Goal: Information Seeking & Learning: Learn about a topic

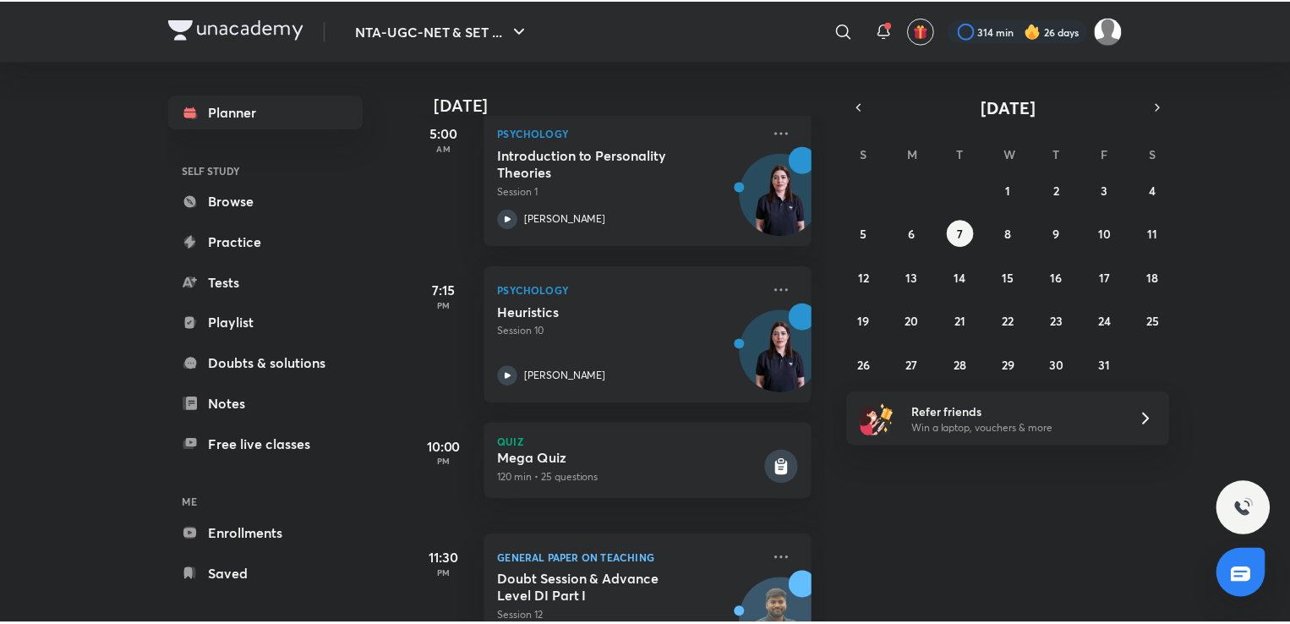
scroll to position [335, 0]
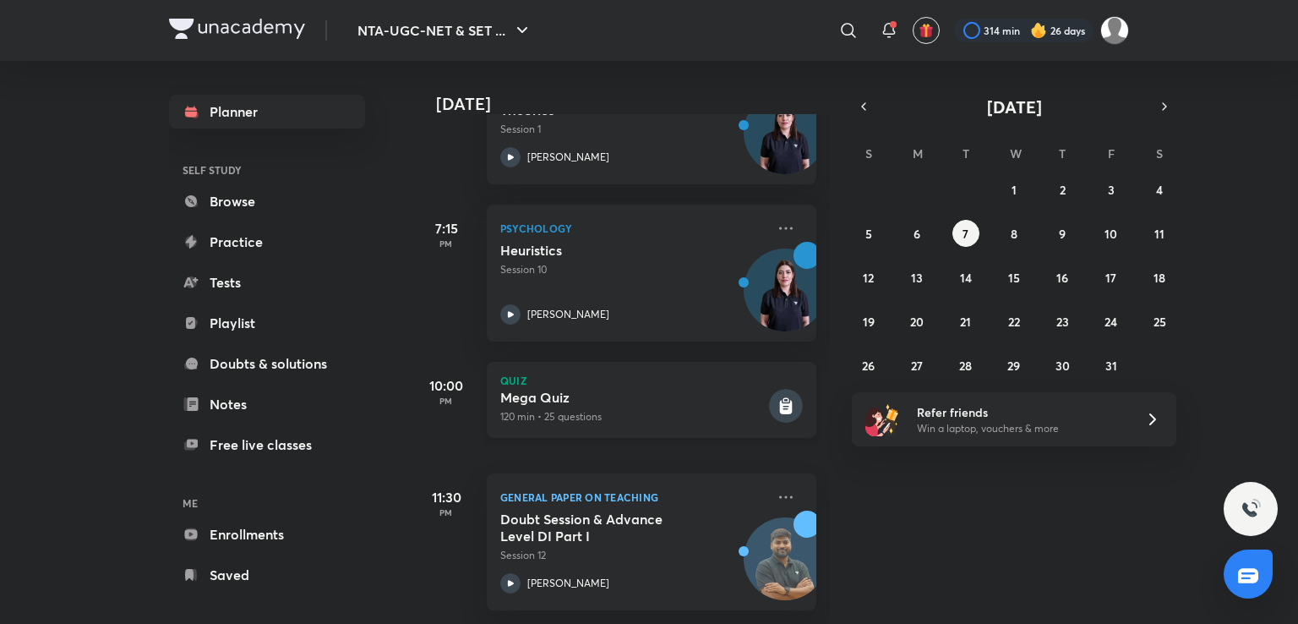
click at [720, 389] on h5 "Mega Quiz" at bounding box center [632, 397] width 265 height 17
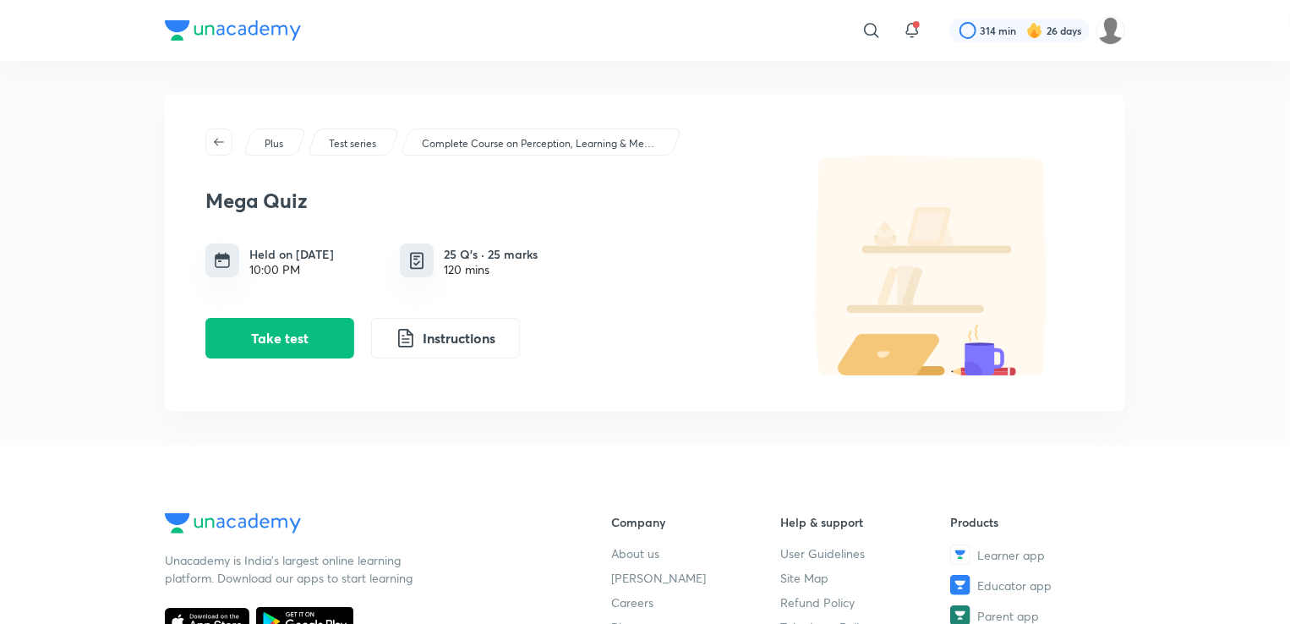
click at [534, 146] on p "Complete Course on Perception, Learning & Memory - NET/SET/GATE & Clinical" at bounding box center [540, 143] width 237 height 15
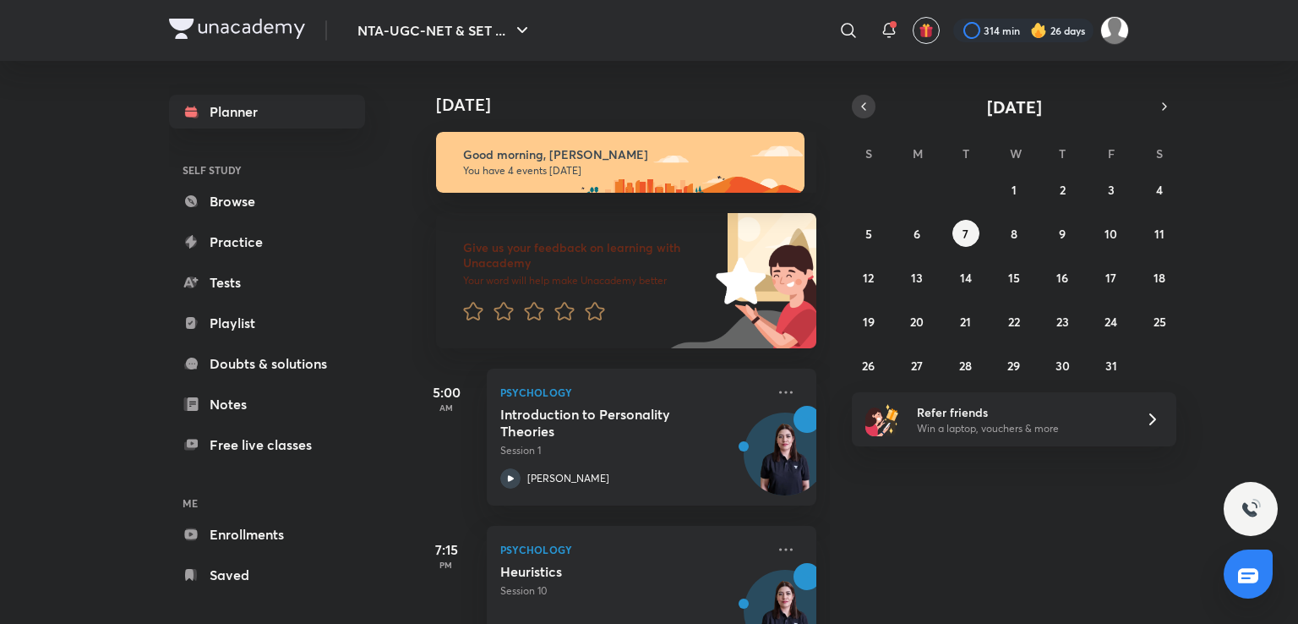
click at [863, 97] on button "button" at bounding box center [864, 107] width 24 height 24
click at [1024, 317] on button "24" at bounding box center [1014, 321] width 27 height 27
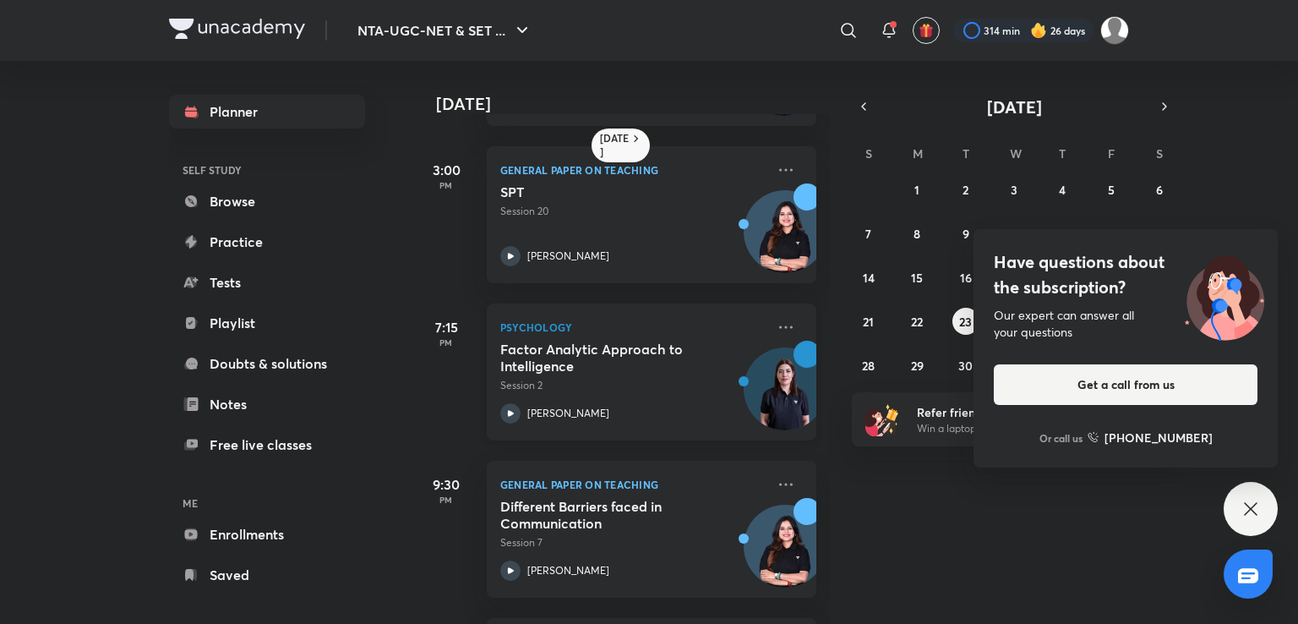
scroll to position [304, 0]
click at [1246, 508] on icon at bounding box center [1251, 509] width 20 height 20
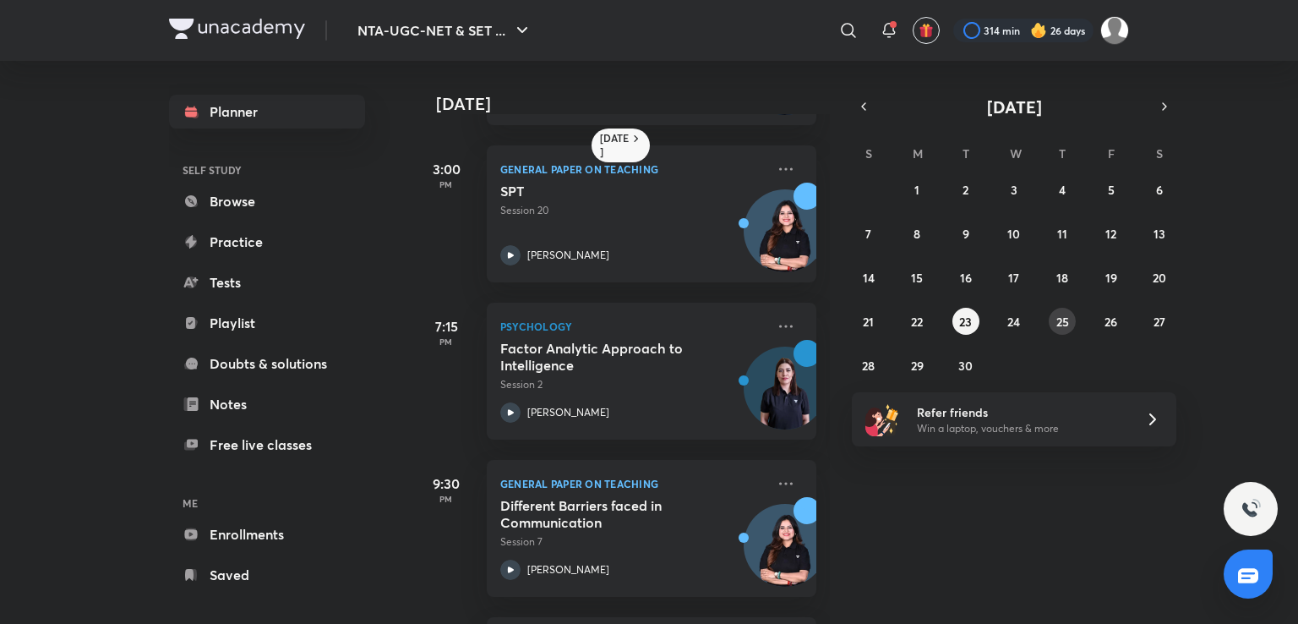
click at [1051, 317] on button "25" at bounding box center [1062, 321] width 27 height 27
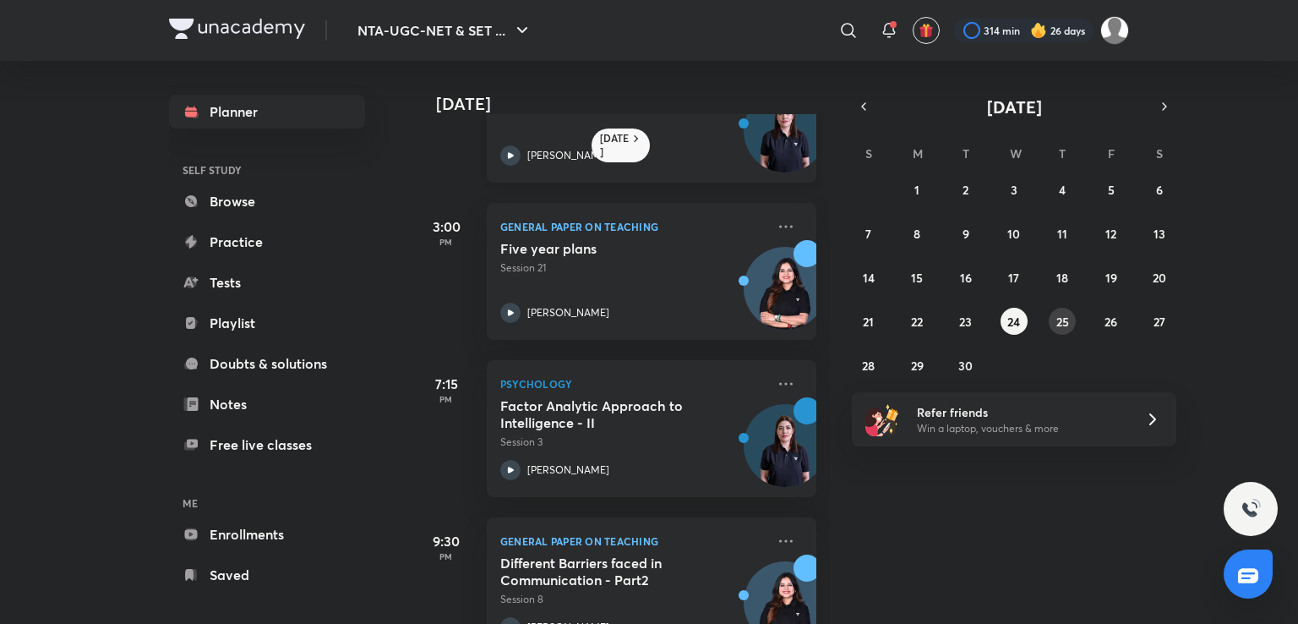
scroll to position [252, 0]
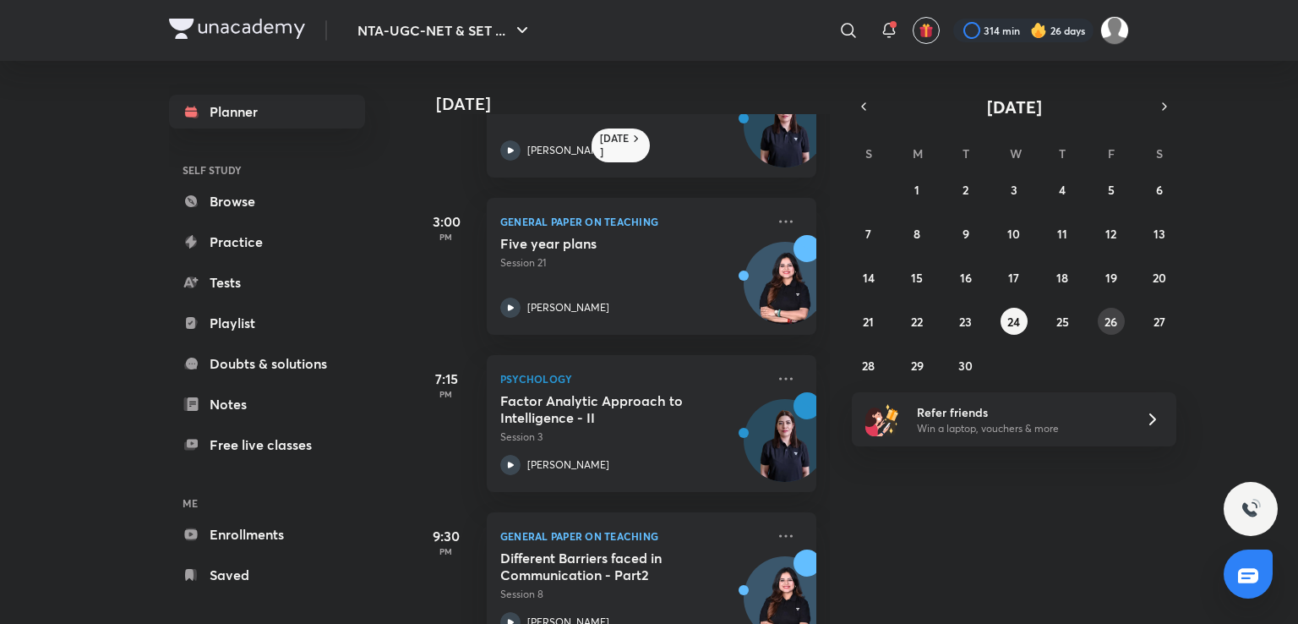
click at [1118, 322] on button "26" at bounding box center [1111, 321] width 27 height 27
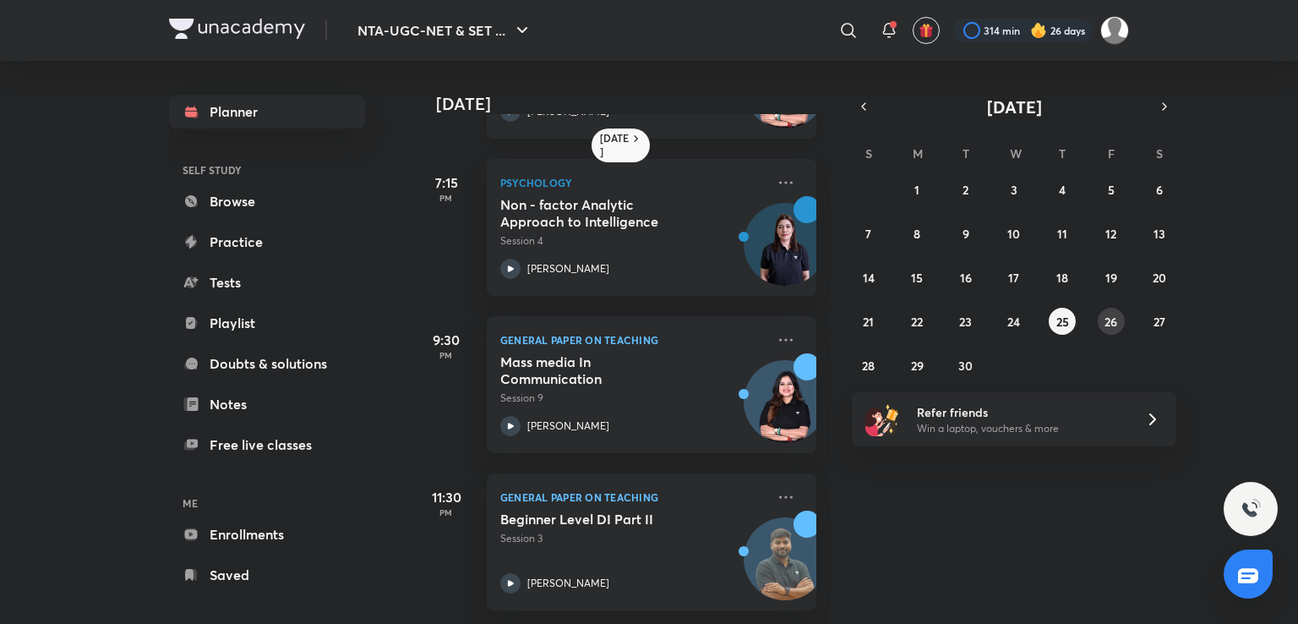
scroll to position [303, 0]
click at [1160, 322] on abbr "27" at bounding box center [1160, 322] width 12 height 16
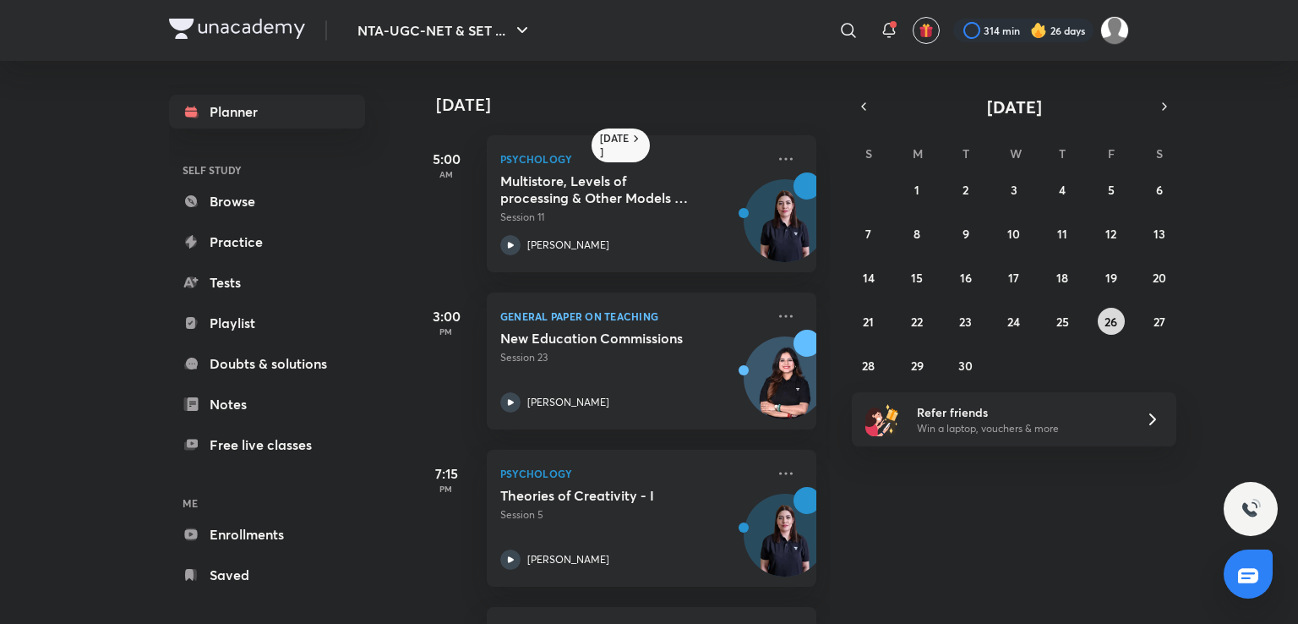
click at [1102, 317] on button "26" at bounding box center [1111, 321] width 27 height 27
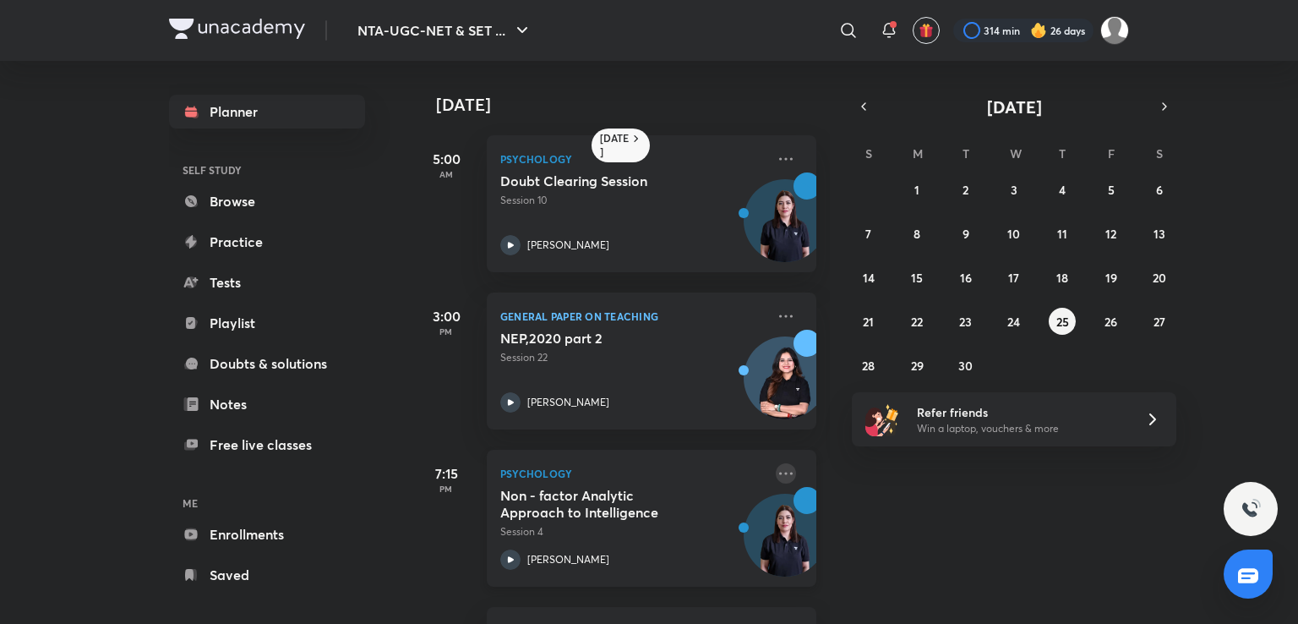
click at [777, 472] on icon at bounding box center [786, 473] width 20 height 20
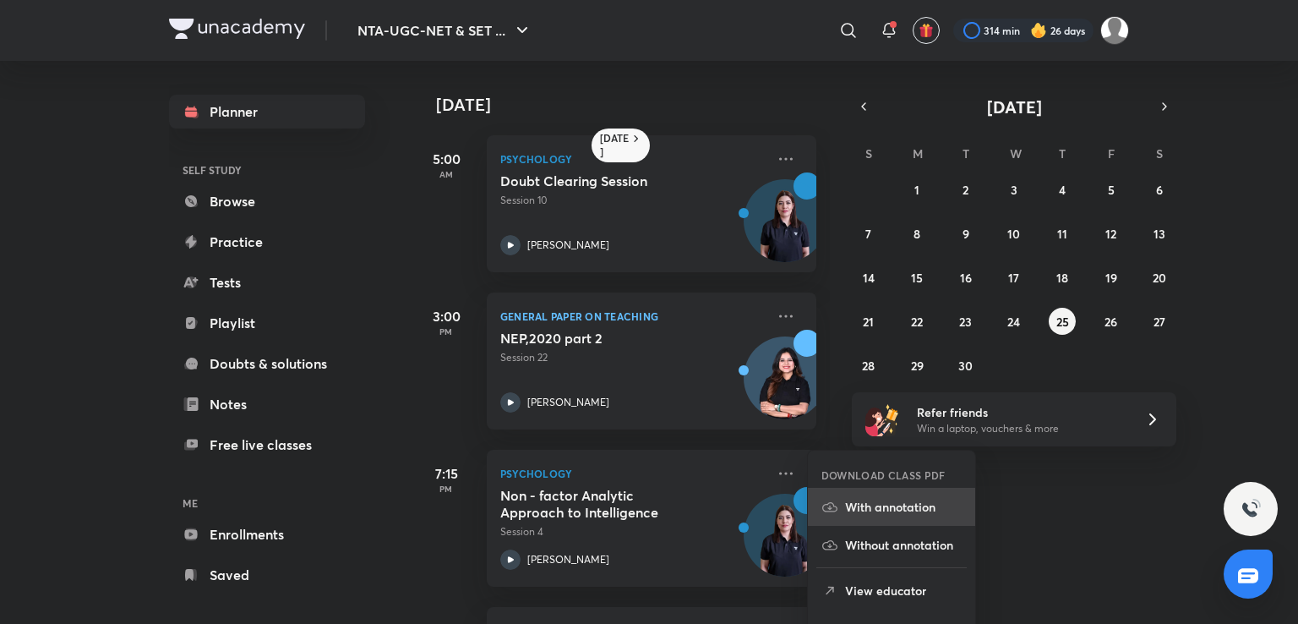
click at [857, 500] on p "With annotation" at bounding box center [903, 507] width 117 height 18
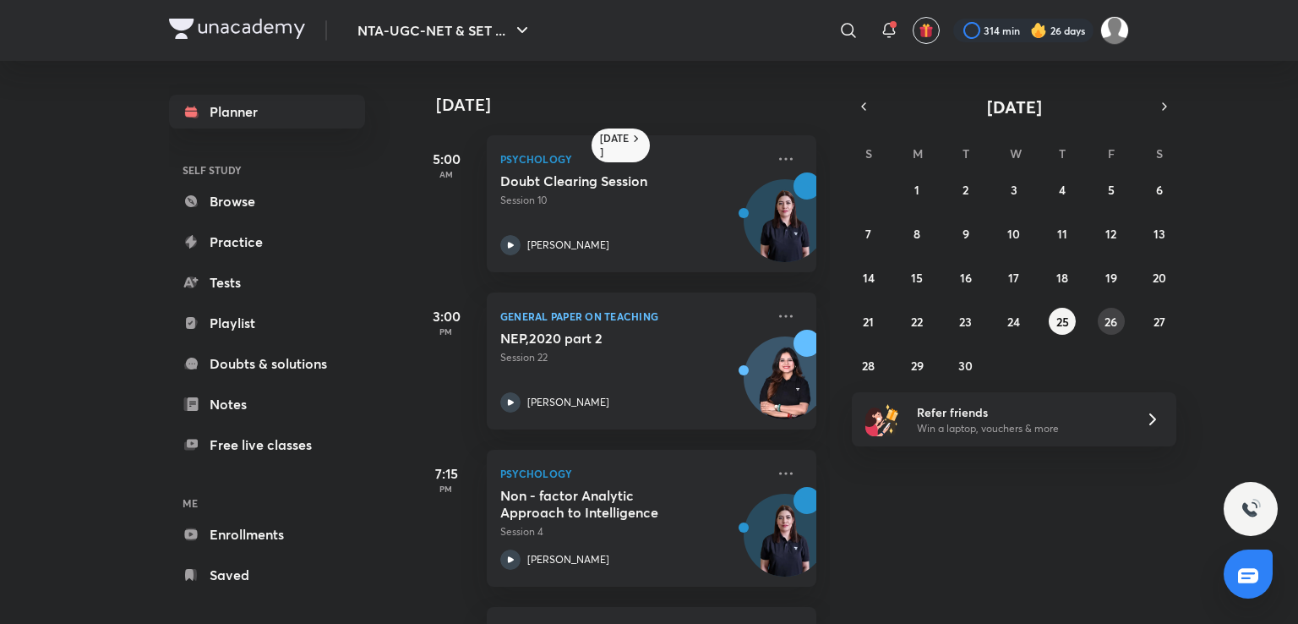
click at [1108, 317] on abbr "26" at bounding box center [1111, 322] width 13 height 16
click at [1169, 311] on button "27" at bounding box center [1159, 321] width 27 height 27
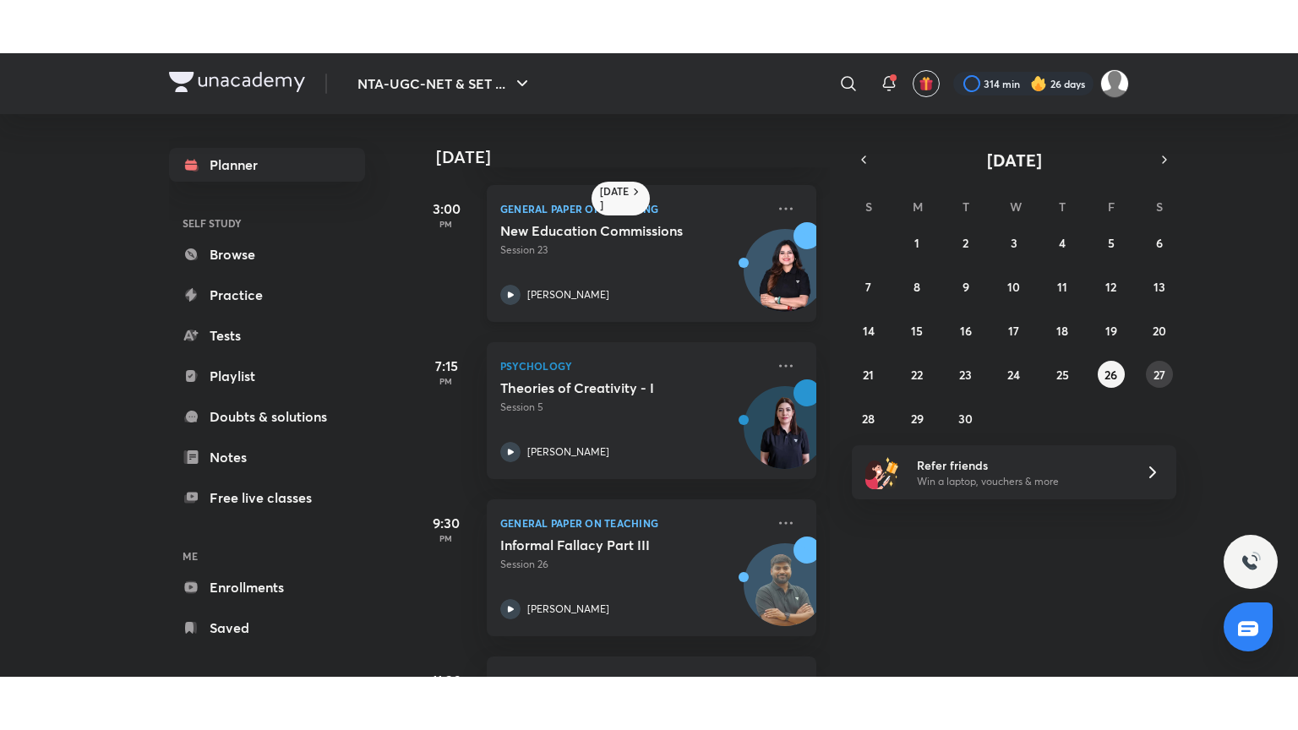
scroll to position [161, 0]
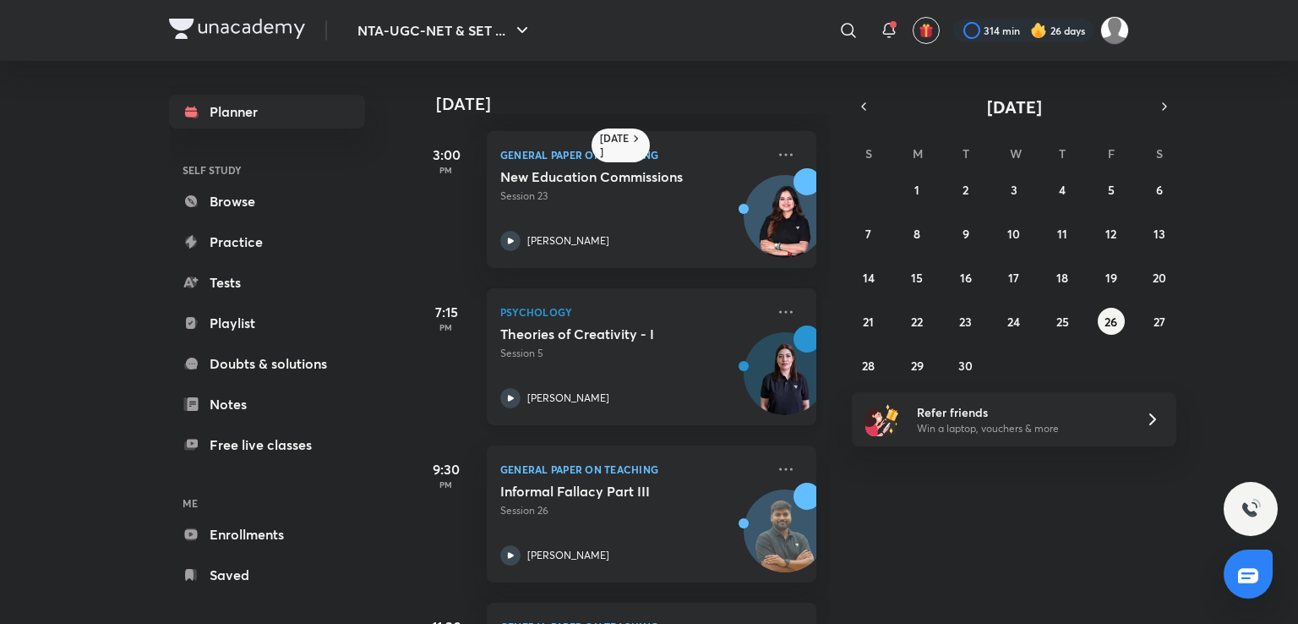
click at [690, 353] on p "Session 5" at bounding box center [632, 353] width 265 height 15
